Goal: Task Accomplishment & Management: Use online tool/utility

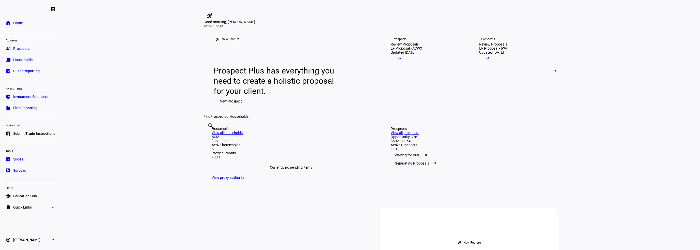
scroll to position [76, 0]
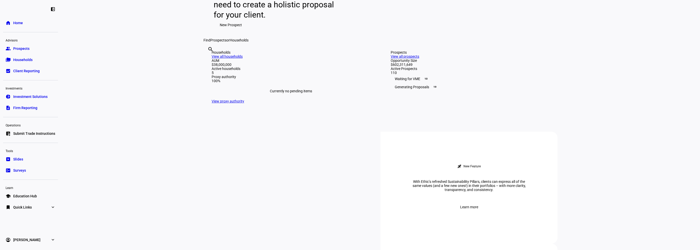
drag, startPoint x: 41, startPoint y: 51, endPoint x: 45, endPoint y: 53, distance: 4.9
click at [41, 51] on link "group Prospects" at bounding box center [30, 48] width 55 height 10
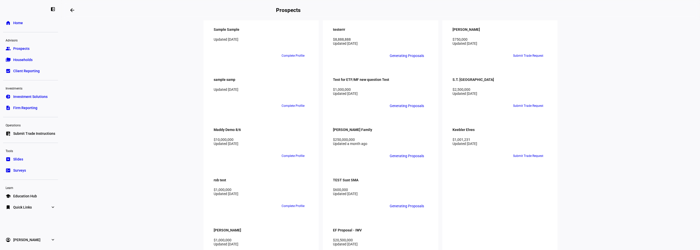
scroll to position [509, 0]
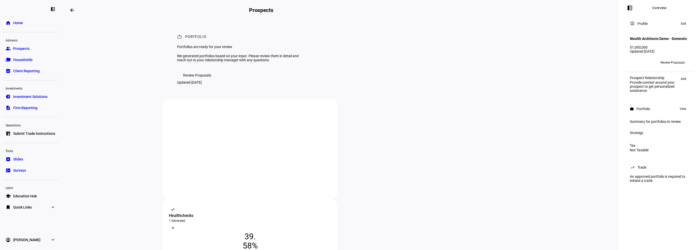
click at [201, 80] on span "Review Proposals" at bounding box center [197, 75] width 28 height 10
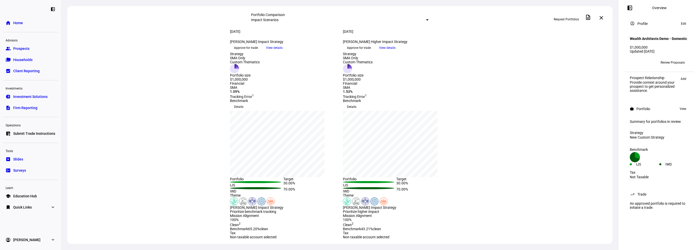
click at [569, 18] on span "Request Portfolios" at bounding box center [566, 19] width 25 height 8
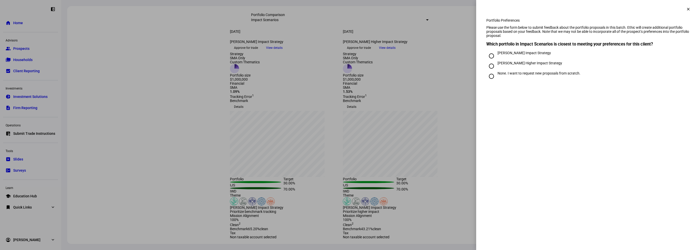
click at [533, 75] on div "None. I want to request new proposals from scratch." at bounding box center [539, 73] width 83 height 4
click at [497, 81] on input "None. I want to request new proposals from scratch." at bounding box center [491, 76] width 10 height 10
radio input "true"
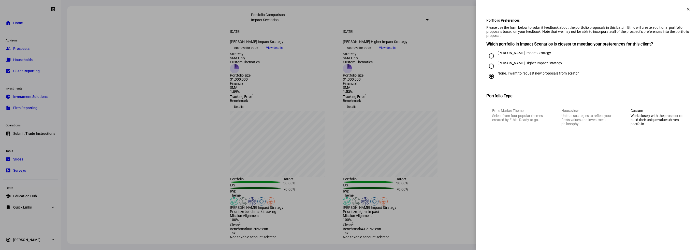
click at [656, 119] on eth-mega-radio-button "Custom Work closely with the prospect to build their unique values driven portf…" at bounding box center [657, 117] width 65 height 29
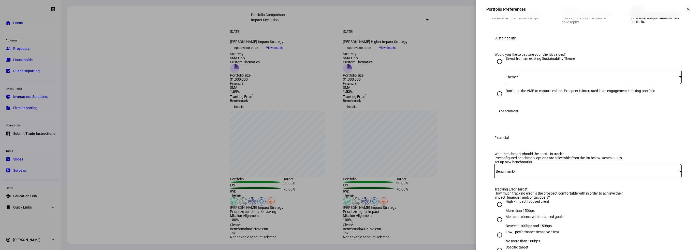
scroll to position [51, 0]
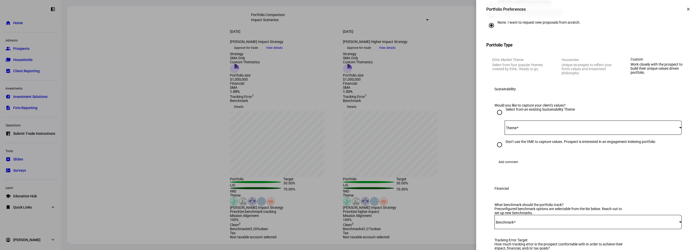
click at [519, 65] on eth-mega-radio-group "Ethic Market Theme Select from four popular themes created by Ethic. Ready to g…" at bounding box center [588, 66] width 204 height 29
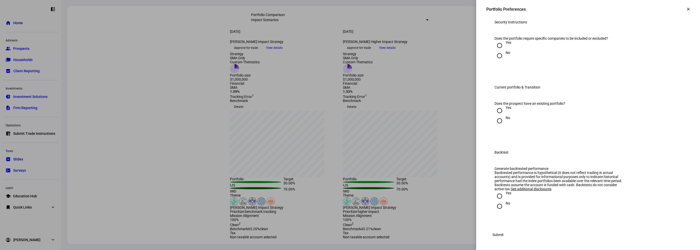
scroll to position [609, 0]
drag, startPoint x: 70, startPoint y: 146, endPoint x: 37, endPoint y: 136, distance: 34.2
click at [69, 145] on div at bounding box center [350, 125] width 700 height 250
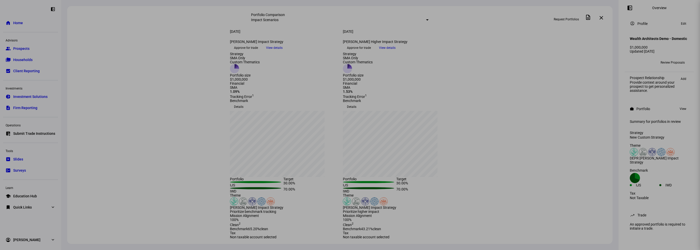
click at [36, 135] on div at bounding box center [350, 125] width 700 height 250
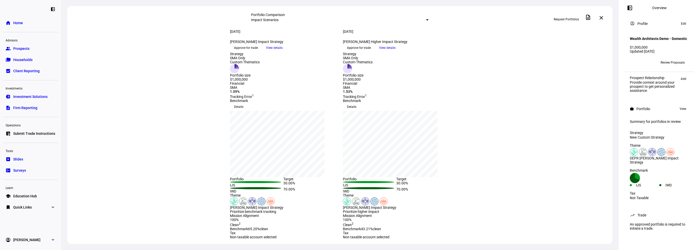
click at [37, 134] on span "Submit Trade Instructions" at bounding box center [34, 133] width 42 height 5
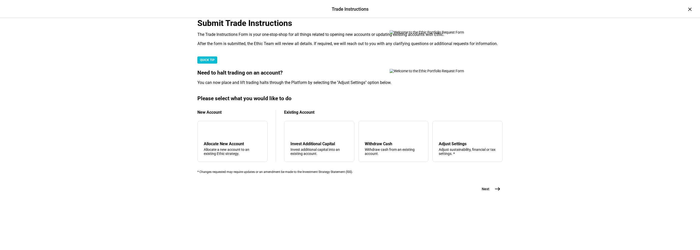
scroll to position [104, 0]
drag, startPoint x: 247, startPoint y: 162, endPoint x: 395, endPoint y: 189, distance: 150.3
click at [247, 156] on div "Allocate a new account to an existing Ethic strategy." at bounding box center [232, 152] width 57 height 8
click at [479, 162] on div "tune Adjust Settings Adjust sustainability, financial or tax settings. *" at bounding box center [467, 141] width 70 height 41
click at [495, 192] on mat-icon "east" at bounding box center [498, 189] width 6 height 6
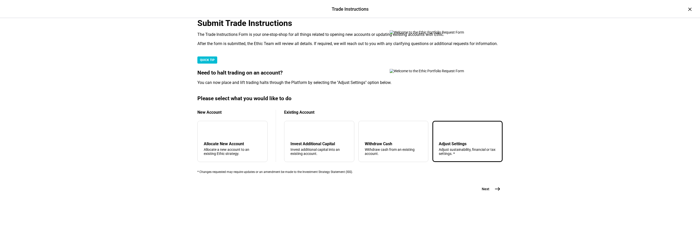
scroll to position [0, 0]
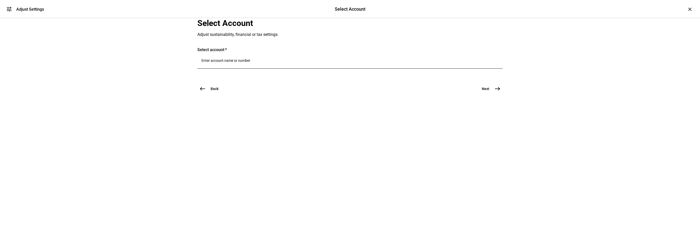
click at [260, 69] on div at bounding box center [349, 61] width 297 height 14
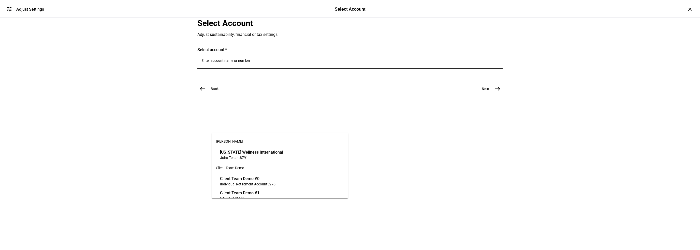
click at [244, 154] on span "[US_STATE] Wellness International" at bounding box center [251, 152] width 63 height 6
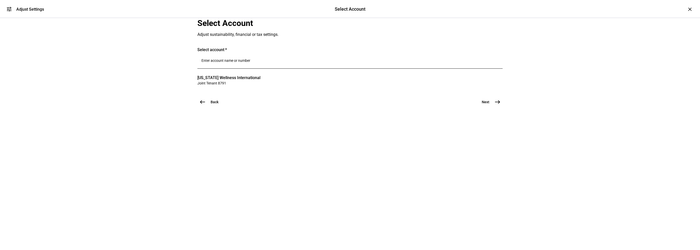
click at [487, 107] on button "Next east" at bounding box center [489, 102] width 27 height 10
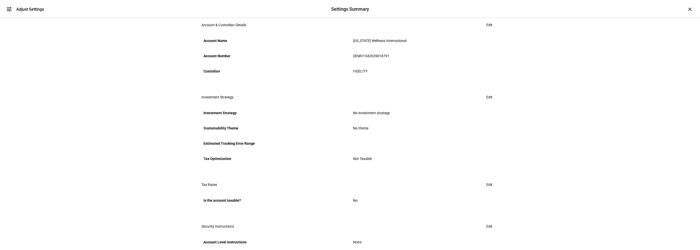
scroll to position [127, 0]
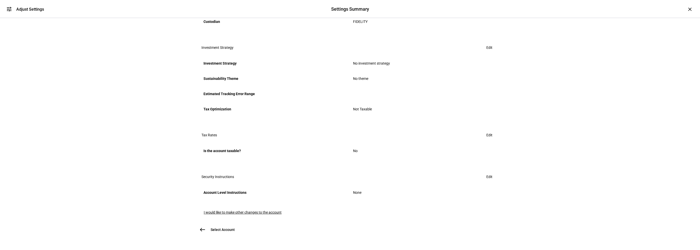
click at [487, 53] on span "Edit" at bounding box center [489, 47] width 6 height 10
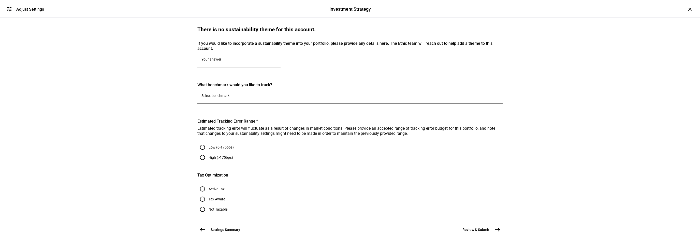
scroll to position [51, 0]
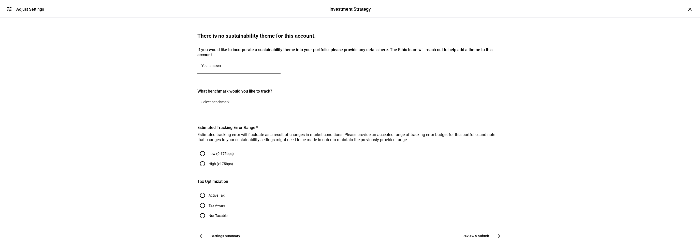
click at [271, 12] on input "No investment strategy" at bounding box center [238, 10] width 75 height 4
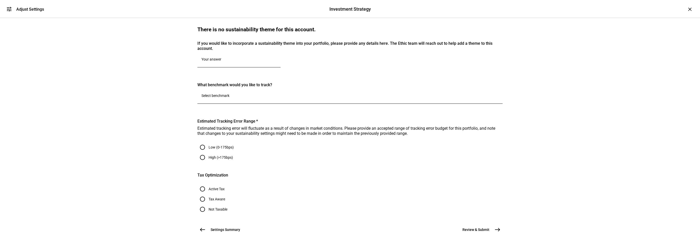
scroll to position [229, 0]
click at [265, 90] on div at bounding box center [349, 97] width 297 height 14
click at [189, 118] on div "Investment Strategy Edit your Investment Strategy preferences Investment Strate…" at bounding box center [350, 105] width 322 height 289
